Goal: Information Seeking & Learning: Learn about a topic

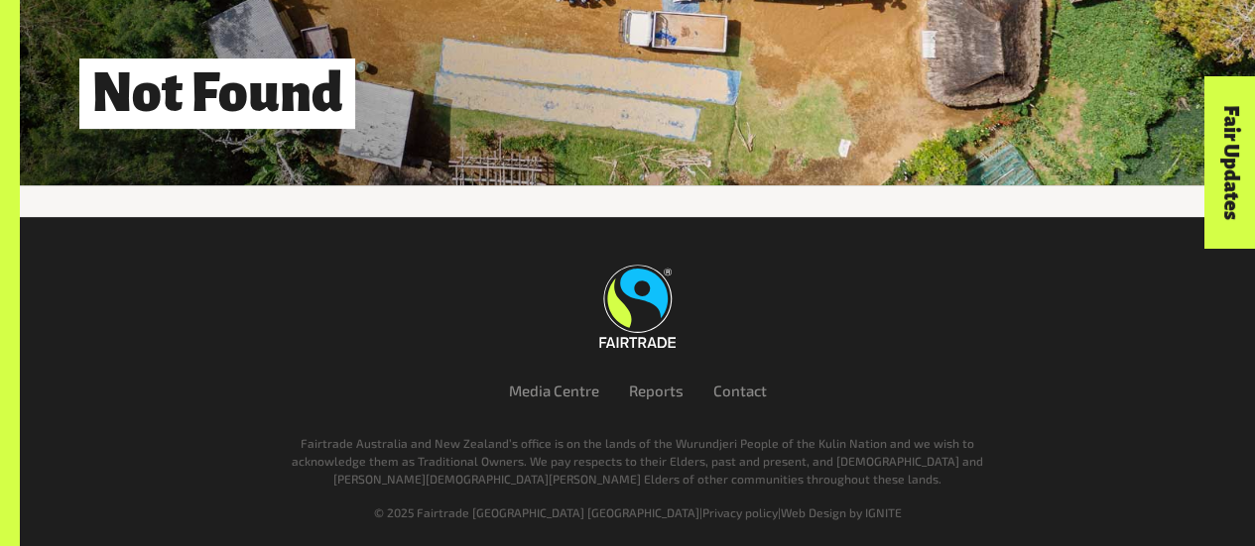
scroll to position [328, 0]
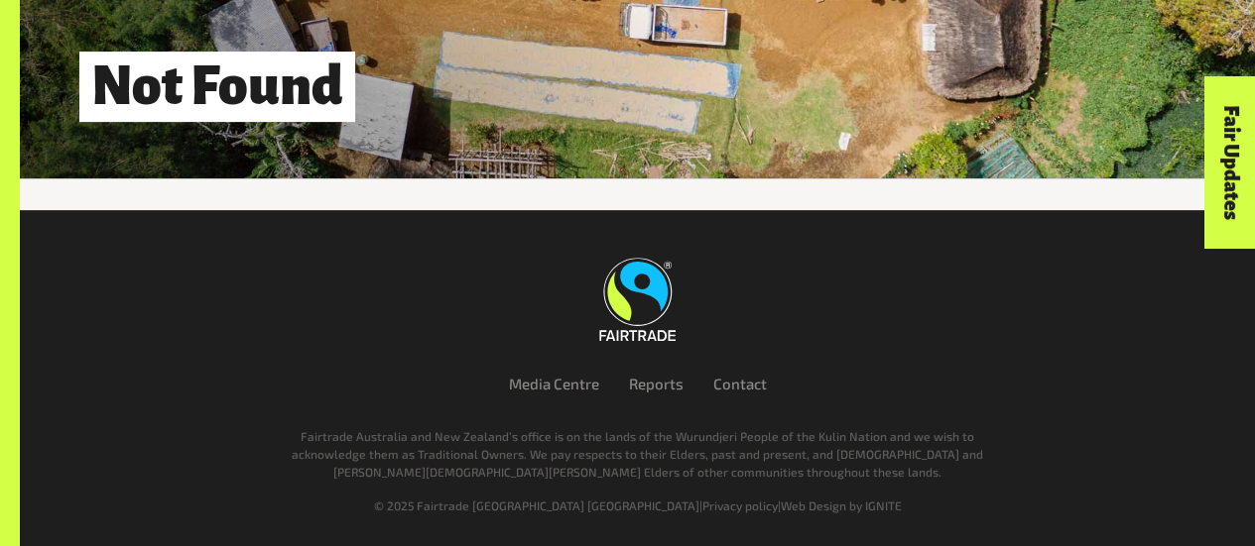
click at [625, 396] on li "Reports" at bounding box center [656, 384] width 84 height 23
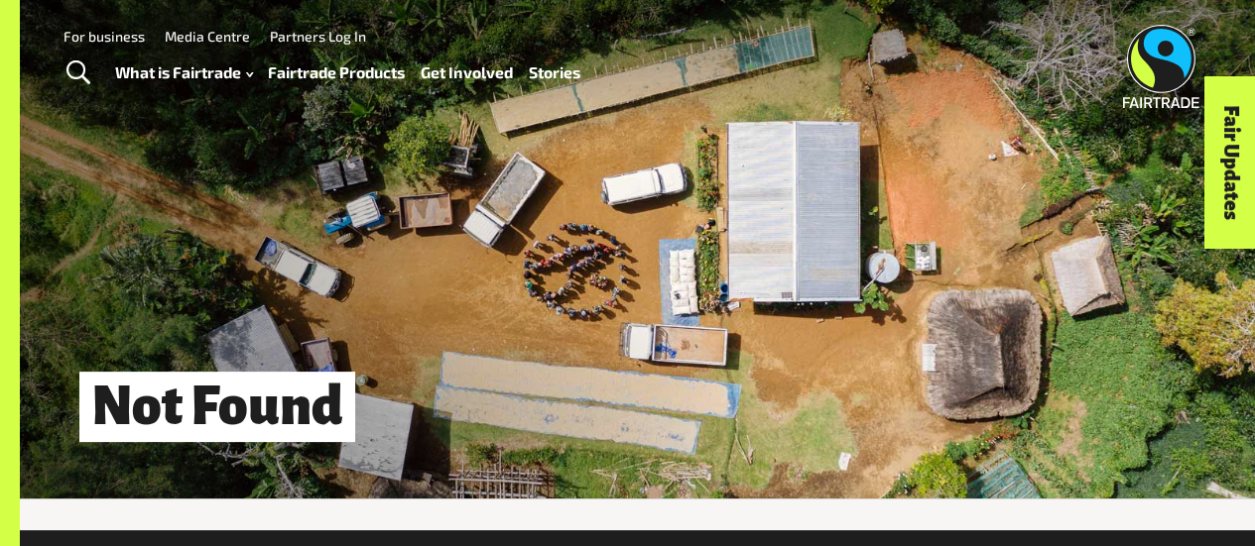
scroll to position [0, 0]
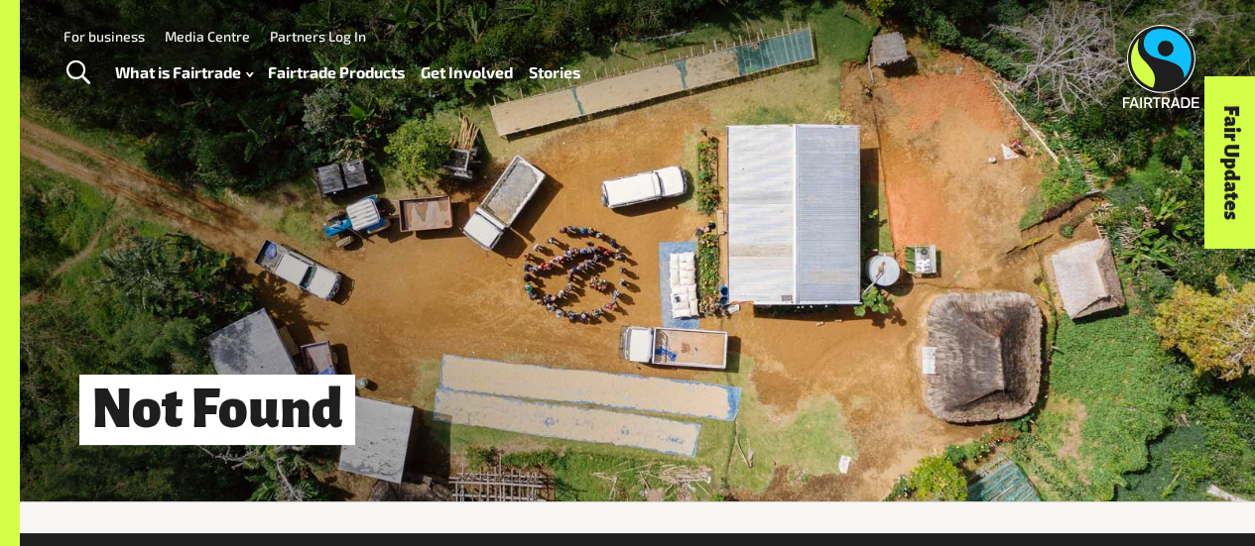
click at [357, 78] on link "Fairtrade Products" at bounding box center [336, 73] width 137 height 28
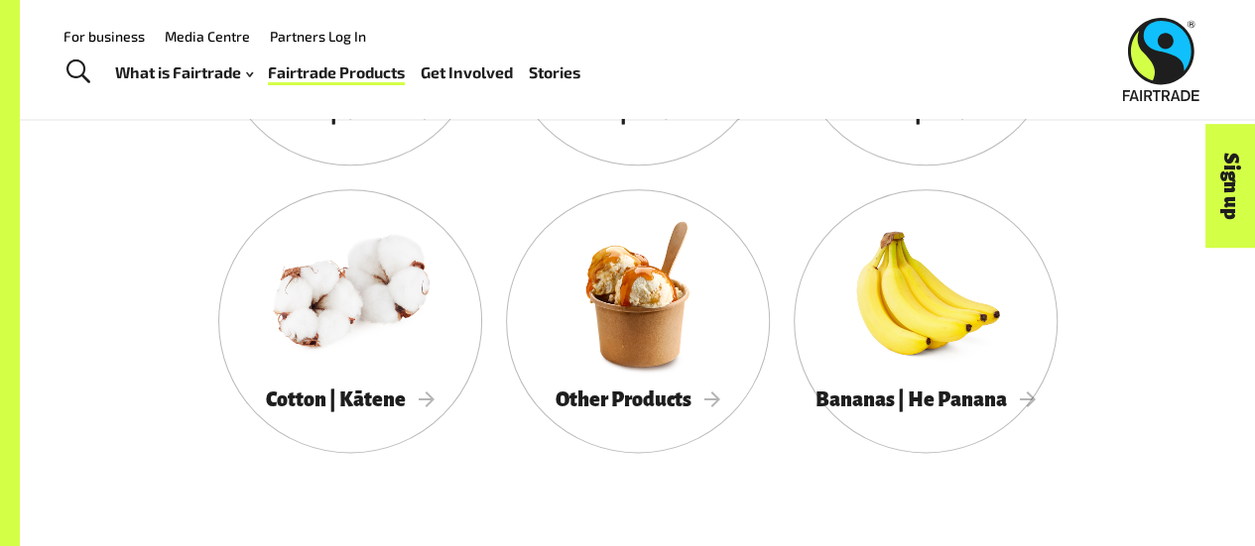
scroll to position [1201, 0]
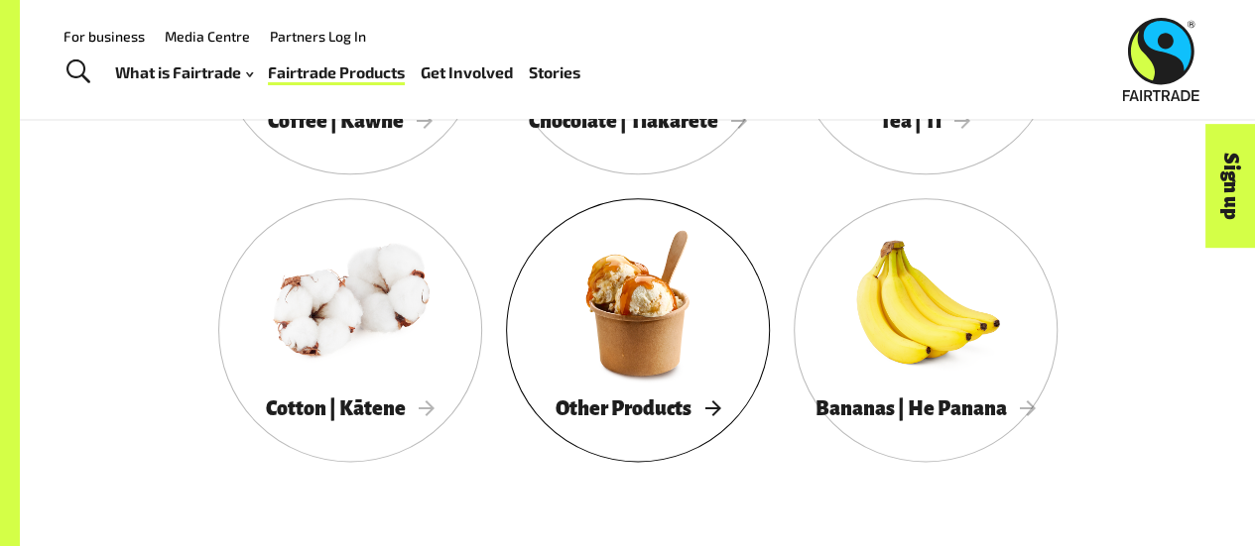
click at [657, 303] on div at bounding box center [638, 303] width 264 height 172
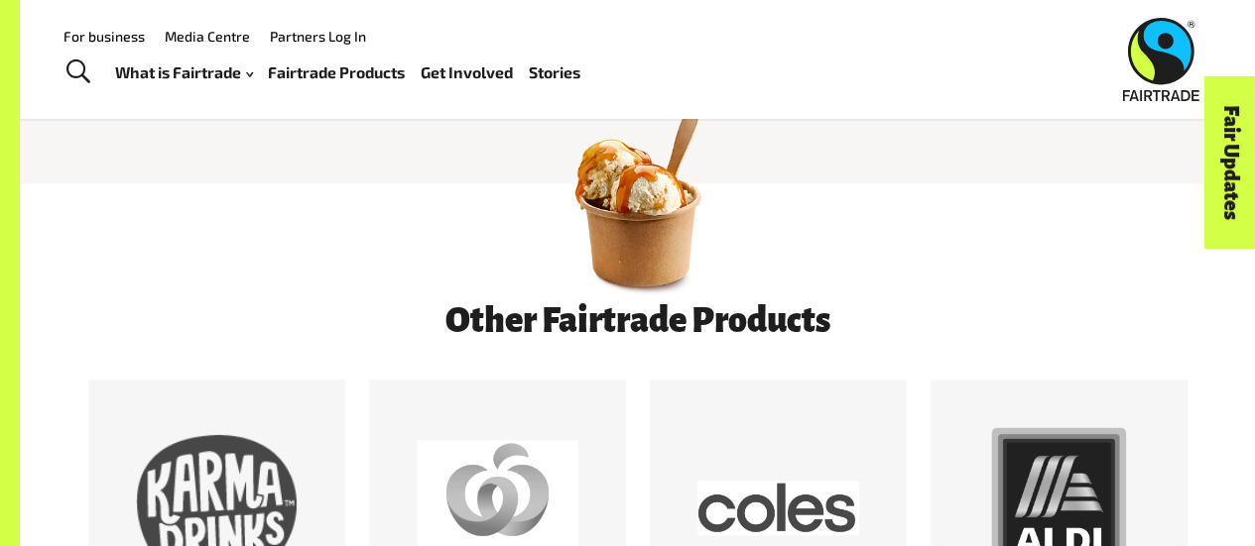
scroll to position [823, 0]
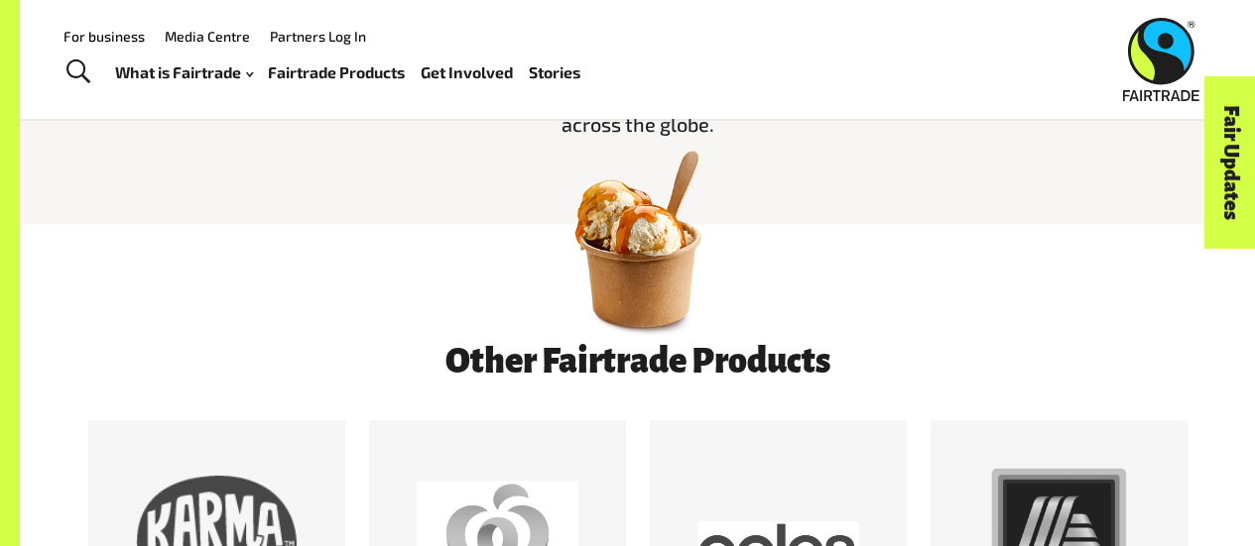
click at [657, 264] on img at bounding box center [638, 239] width 208 height 208
click at [623, 366] on h3 "Other Fairtrade Products" at bounding box center [638, 362] width 918 height 38
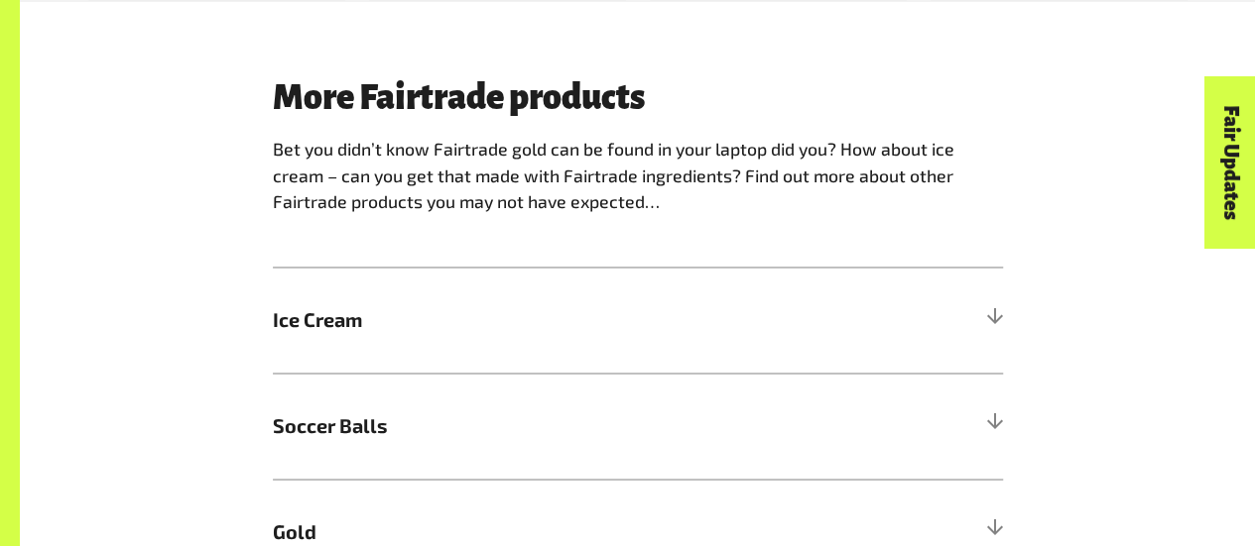
scroll to position [1506, 0]
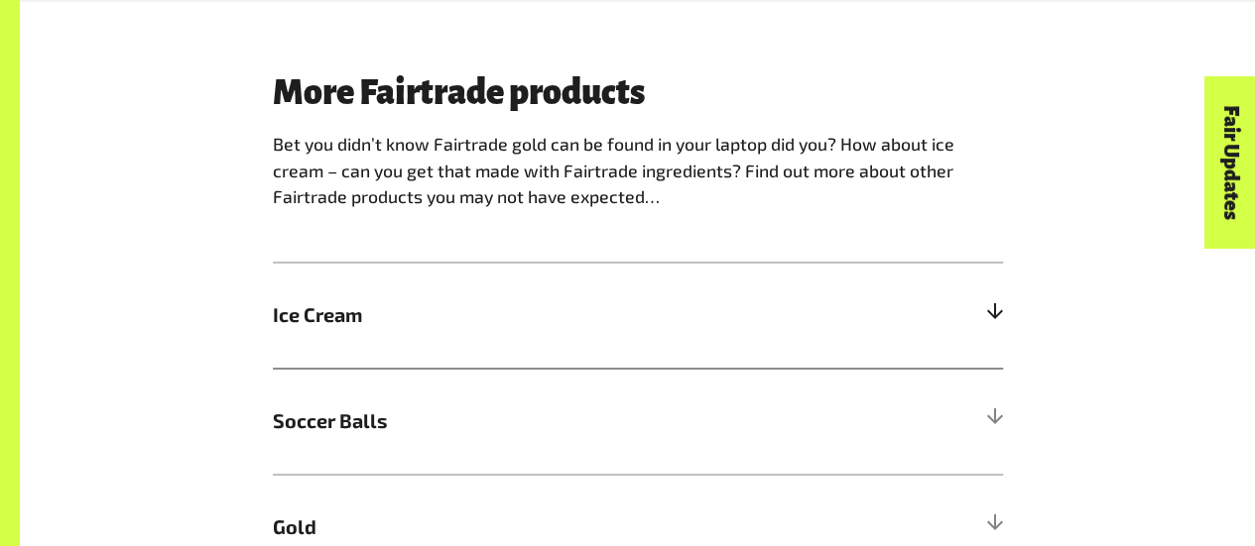
click at [591, 321] on span "Ice Cream" at bounding box center [546, 316] width 547 height 30
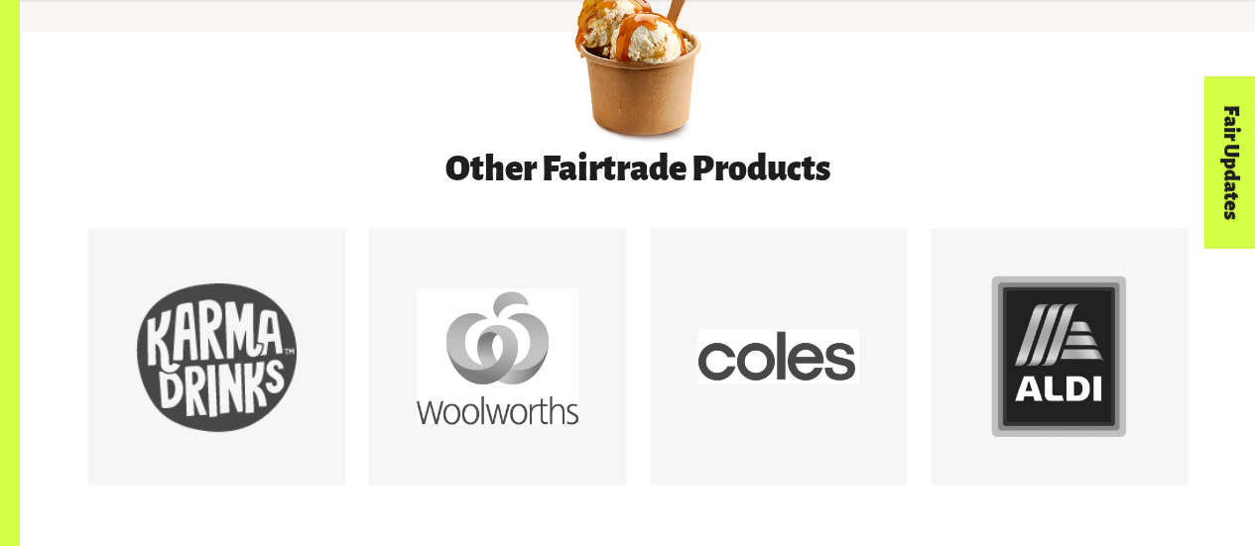
scroll to position [1023, 0]
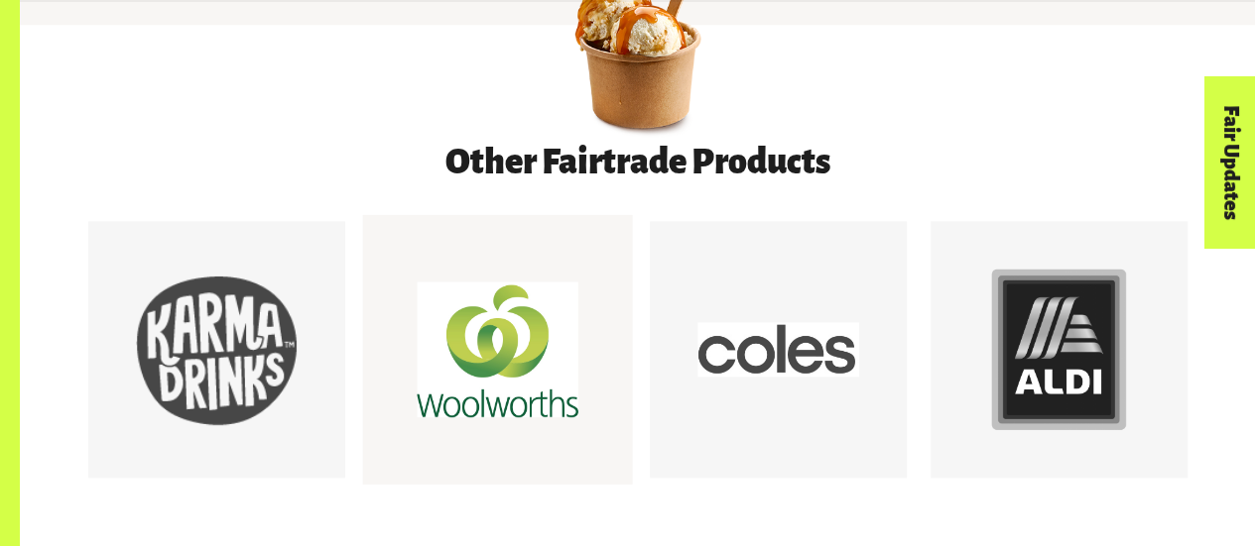
click at [524, 403] on div at bounding box center [498, 351] width 162 height 162
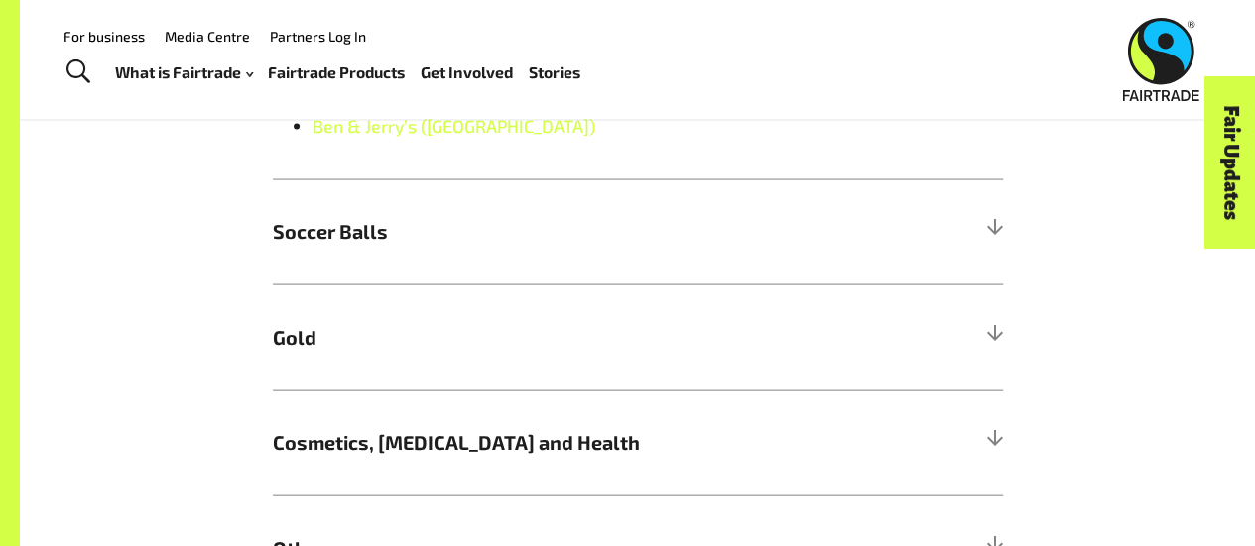
scroll to position [1950, 0]
click at [404, 216] on h5 "Soccer Balls" at bounding box center [638, 232] width 730 height 106
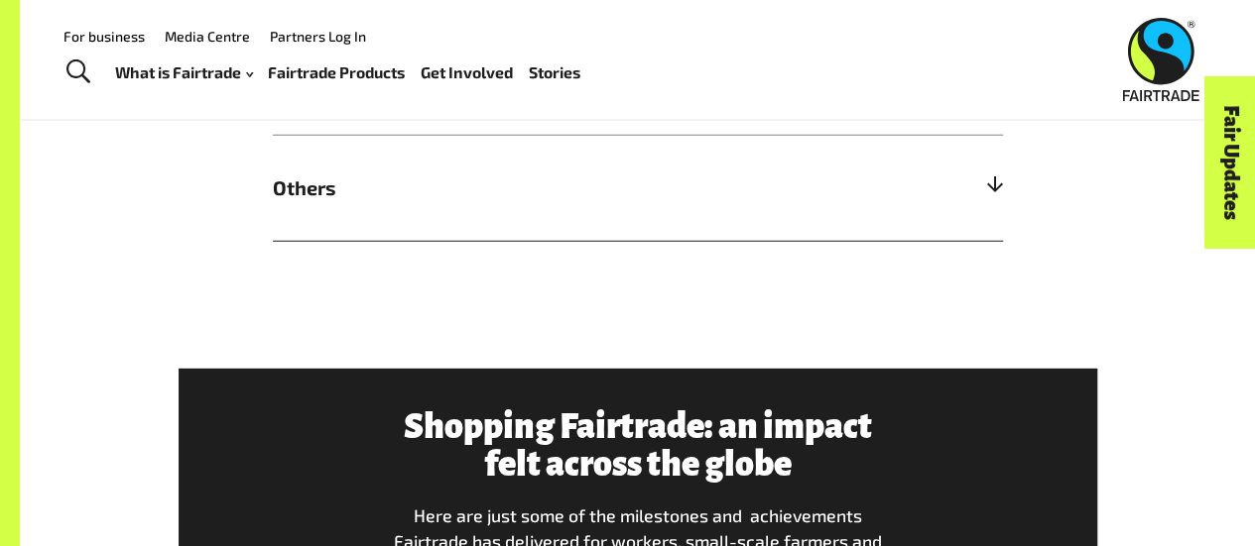
click at [382, 174] on span "Others" at bounding box center [546, 189] width 547 height 30
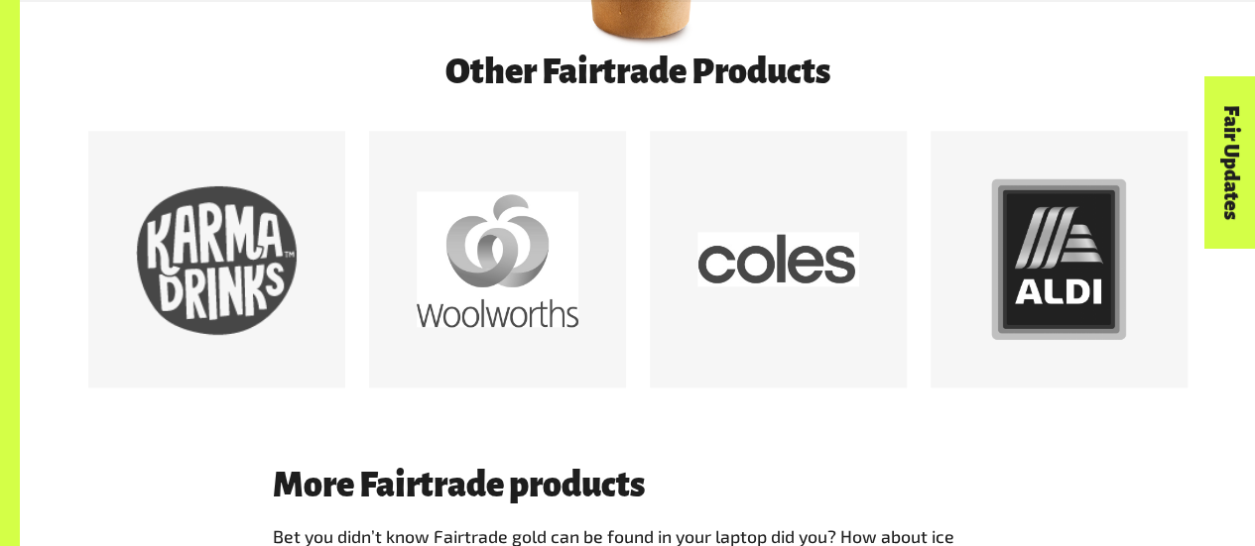
scroll to position [1135, 0]
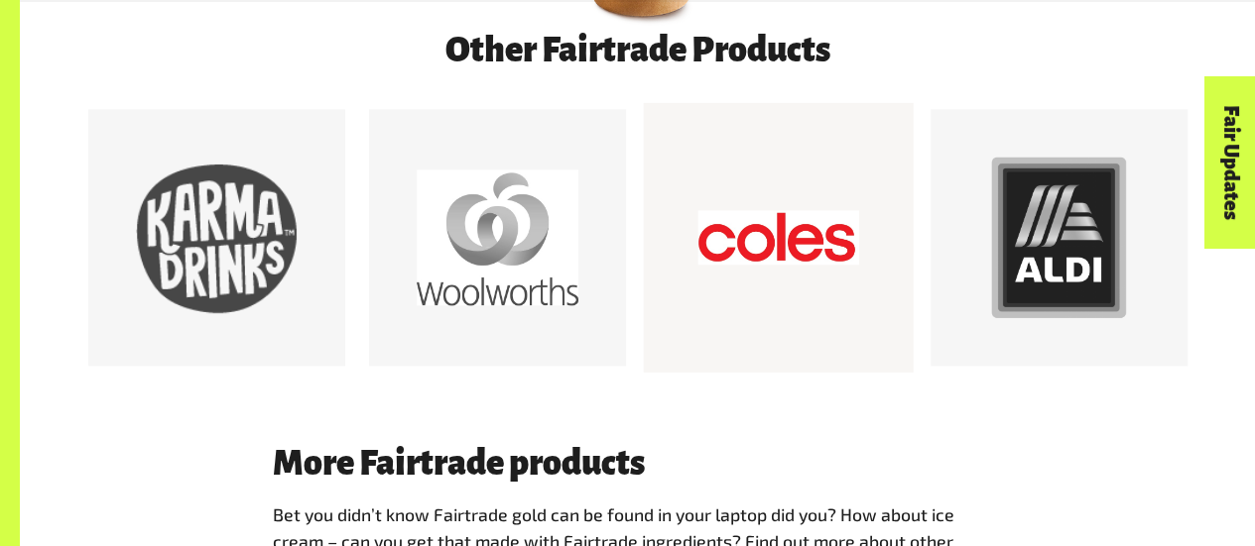
click at [779, 226] on div at bounding box center [778, 239] width 162 height 162
